Goal: Obtain resource: Download file/media

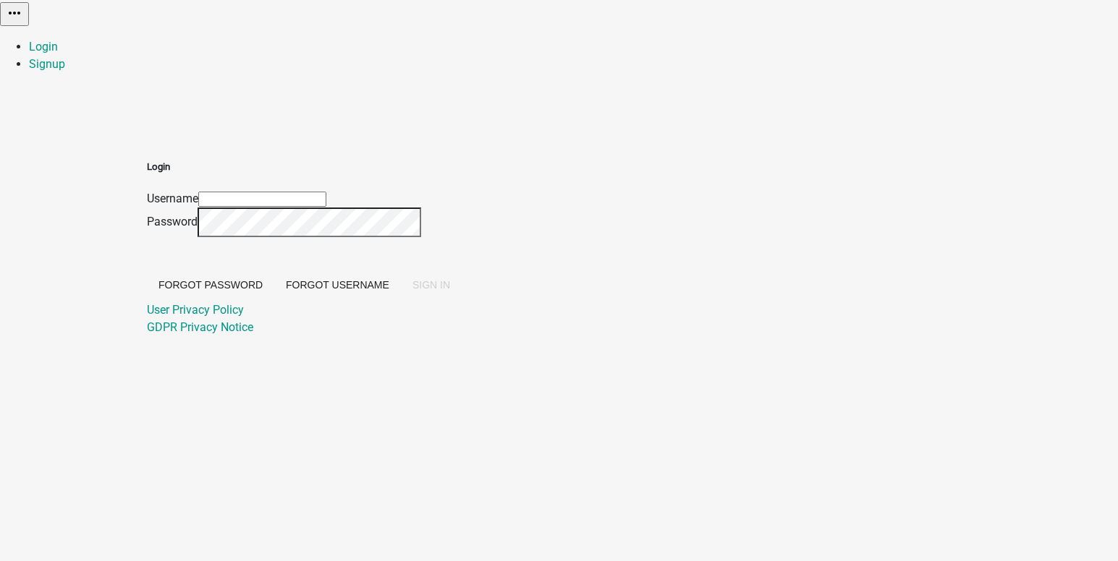
click at [326, 192] on input "Username" at bounding box center [262, 199] width 128 height 15
type input "[EMAIL_ADDRESS][DOMAIN_NAME]"
click at [450, 291] on span "SIGN IN" at bounding box center [431, 285] width 38 height 12
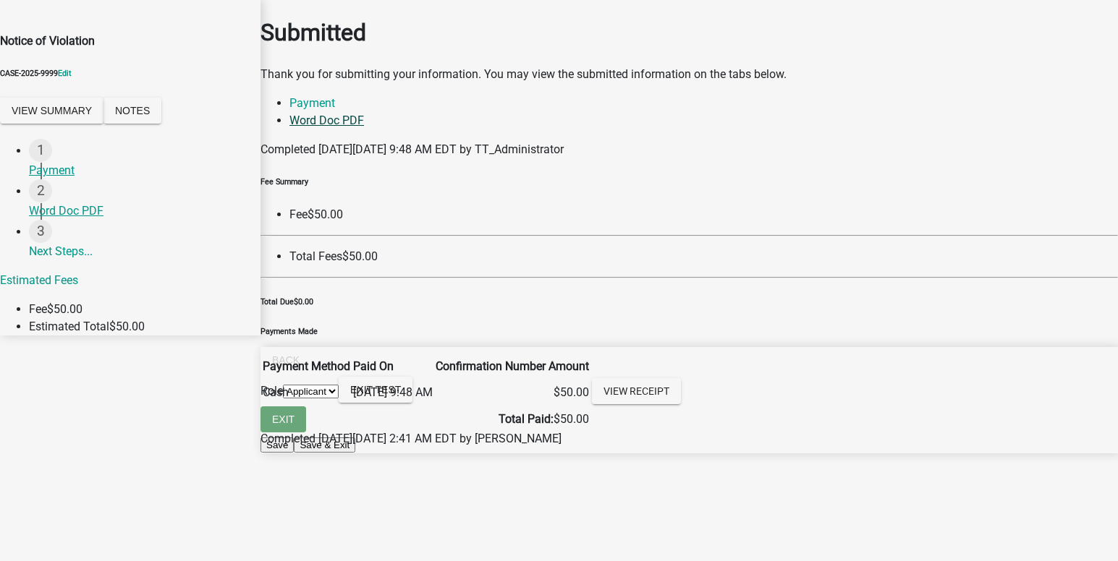
click at [364, 127] on link "Word Doc PDF" at bounding box center [326, 121] width 75 height 14
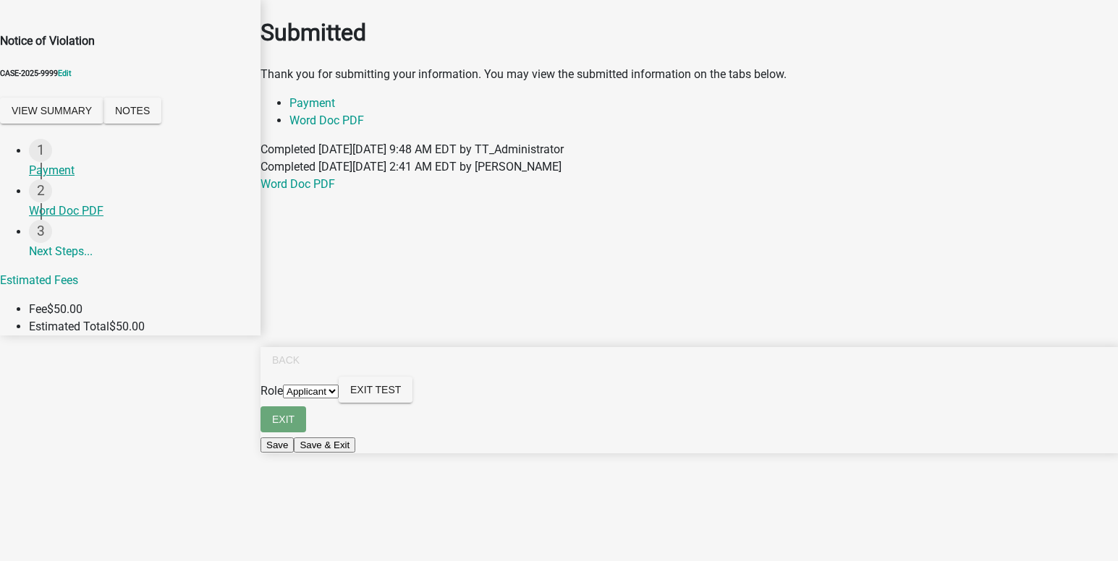
click at [305, 189] on div "Word Doc PDF" at bounding box center [689, 184] width 879 height 17
click at [306, 182] on link "Word Doc PDF" at bounding box center [297, 184] width 75 height 14
